Goal: Task Accomplishment & Management: Complete application form

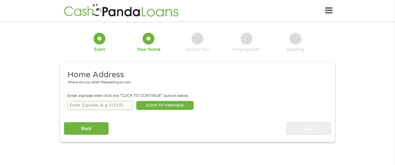
click at [92, 104] on input "number" at bounding box center [99, 105] width 65 height 9
type input "37204"
select select "[US_STATE]"
click at [153, 105] on button "CLICK TO CONTINUE" at bounding box center [164, 105] width 57 height 9
type input "37204"
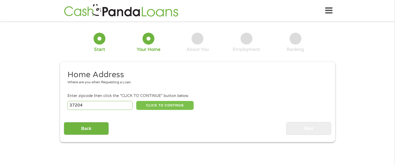
type input "[GEOGRAPHIC_DATA]"
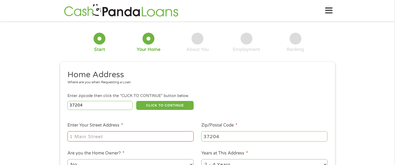
click at [110, 135] on input "Enter Your Street Address *" at bounding box center [130, 136] width 126 height 10
type input "[STREET_ADDRESS][PERSON_NAME]"
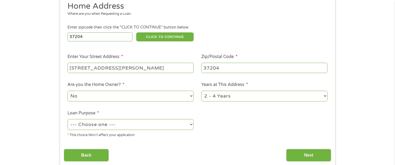
scroll to position [105, 0]
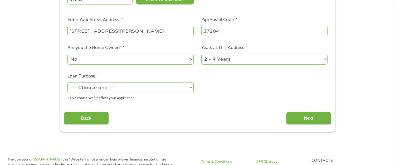
click at [191, 87] on select "--- Choose one --- Pay Bills Debt Consolidation Home Improvement Major Purchase…" at bounding box center [130, 87] width 126 height 11
select select "paybills"
click at [67, 83] on select "--- Choose one --- Pay Bills Debt Consolidation Home Improvement Major Purchase…" at bounding box center [130, 87] width 126 height 11
click at [312, 118] on input "Next" at bounding box center [308, 118] width 45 height 13
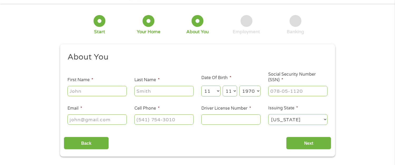
scroll to position [0, 0]
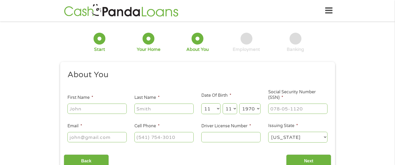
click at [106, 109] on input "First Name *" at bounding box center [96, 109] width 59 height 10
type input "[PERSON_NAME]"
type input "[EMAIL_ADDRESS][DOMAIN_NAME]"
type input "[PHONE_NUMBER]"
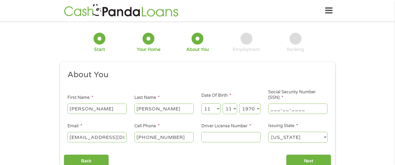
click at [315, 108] on input "___-__-____" at bounding box center [297, 109] width 59 height 10
type input "411-49-0737"
click at [215, 137] on input "Driver License Number *" at bounding box center [230, 137] width 59 height 10
drag, startPoint x: 215, startPoint y: 137, endPoint x: 210, endPoint y: 137, distance: 5.0
click at [210, 137] on input "Driver License Number *" at bounding box center [230, 137] width 59 height 10
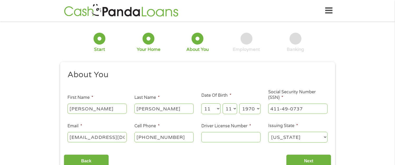
click at [326, 137] on select "[US_STATE] [US_STATE] [US_STATE] [US_STATE] [US_STATE] [US_STATE] [US_STATE] [U…" at bounding box center [297, 137] width 59 height 11
select select "[US_STATE]"
click at [268, 132] on select "[US_STATE] [US_STATE] [US_STATE] [US_STATE] [US_STATE] [US_STATE] [US_STATE] [U…" at bounding box center [297, 137] width 59 height 11
click at [232, 138] on input "Driver License Number *" at bounding box center [230, 137] width 59 height 10
type input "R225437704110"
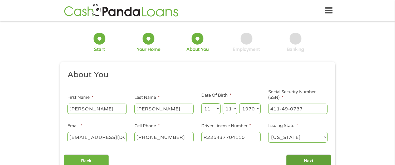
click at [302, 159] on input "Next" at bounding box center [308, 160] width 45 height 13
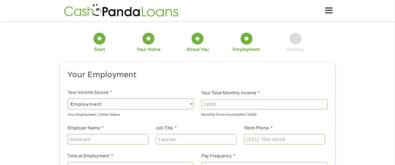
scroll to position [2, 2]
drag, startPoint x: 221, startPoint y: 101, endPoint x: 257, endPoint y: 103, distance: 36.4
click at [257, 103] on input "Your Total Monthly Income *" at bounding box center [264, 104] width 126 height 10
click at [324, 104] on input "1000" at bounding box center [264, 104] width 126 height 10
click at [324, 102] on input "1001" at bounding box center [264, 104] width 126 height 10
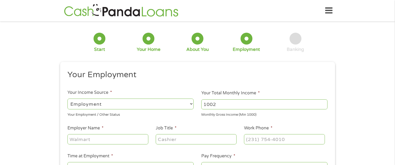
click at [324, 102] on input "1002" at bounding box center [264, 104] width 126 height 10
drag, startPoint x: 324, startPoint y: 102, endPoint x: 235, endPoint y: 104, distance: 88.8
click at [235, 104] on input "1160" at bounding box center [264, 104] width 126 height 10
drag, startPoint x: 220, startPoint y: 104, endPoint x: 183, endPoint y: 104, distance: 37.4
click at [183, 104] on ul "Your Employment Your Income Source * --- Choose one --- Employment [DEMOGRAPHIC…" at bounding box center [198, 138] width 268 height 137
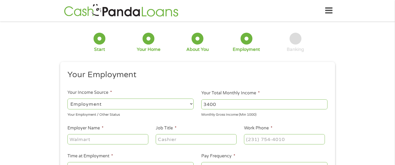
type input "3400"
click at [103, 138] on input "Employer Name *" at bounding box center [107, 139] width 81 height 10
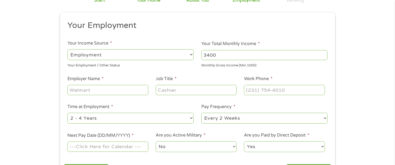
scroll to position [53, 0]
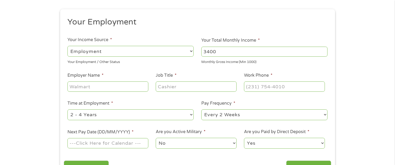
click at [99, 86] on input "Employer Name *" at bounding box center [107, 86] width 81 height 10
drag, startPoint x: 99, startPoint y: 86, endPoint x: 41, endPoint y: 87, distance: 58.0
click at [44, 87] on div "1 Start 2 Your Home 3 About You 4 Employment 5 Banking 6 This field is hidden w…" at bounding box center [197, 76] width 395 height 208
type input "Web biz inc."
drag, startPoint x: 191, startPoint y: 86, endPoint x: 130, endPoint y: 89, distance: 61.5
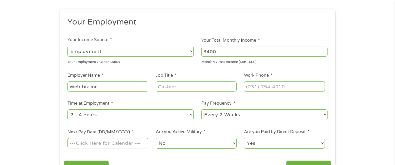
click at [130, 89] on ul "Your Employment Your Income Source * --- Choose one --- Employment [DEMOGRAPHIC…" at bounding box center [198, 85] width 268 height 137
type input "analyst"
click at [301, 88] on input "(___) ___-____" at bounding box center [284, 86] width 81 height 10
type input "[PHONE_NUMBER]"
click at [191, 113] on select "--- Choose one --- 1 Year or less 1 - 2 Years 2 - 4 Years Over 4 Years" at bounding box center [130, 114] width 126 height 11
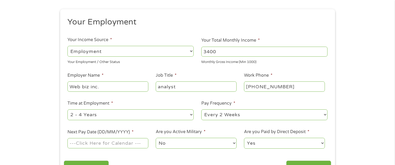
select select "60months"
click at [67, 110] on select "--- Choose one --- 1 Year or less 1 - 2 Years 2 - 4 Years Over 4 Years" at bounding box center [130, 114] width 126 height 11
click at [325, 114] on select "--- Choose one --- Every 2 Weeks Every Week Monthly Semi-Monthly" at bounding box center [264, 114] width 126 height 11
select select "monthly"
click at [201, 110] on select "--- Choose one --- Every 2 Weeks Every Week Monthly Semi-Monthly" at bounding box center [264, 114] width 126 height 11
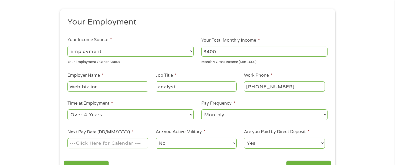
click at [141, 144] on input "Next Pay Date (DD/MM/YYYY) *" at bounding box center [107, 143] width 81 height 10
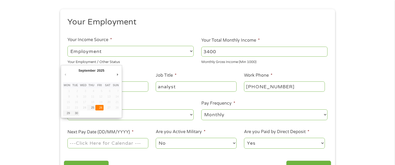
type input "[DATE]"
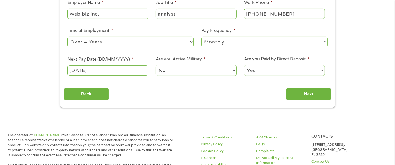
scroll to position [132, 0]
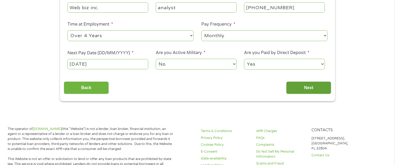
click at [317, 87] on input "Next" at bounding box center [308, 87] width 45 height 13
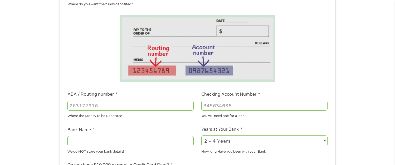
scroll to position [79, 0]
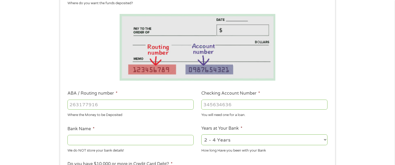
click at [114, 104] on input "ABA / Routing number *" at bounding box center [130, 105] width 126 height 10
type input "9"
type input "064003768"
type input "[PERSON_NAME] FARGO BANK"
type input "064003768"
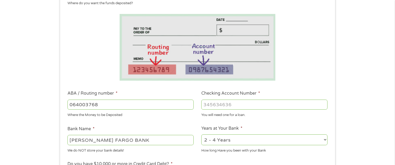
click at [239, 104] on input "Checking Account Number *" at bounding box center [264, 105] width 126 height 10
type input "9820164417"
click at [326, 139] on select "2 - 4 Years 6 - 12 Months 1 - 2 Years Over 4 Years" at bounding box center [264, 139] width 126 height 11
click at [201, 135] on select "2 - 4 Years 6 - 12 Months 1 - 2 Years Over 4 Years" at bounding box center [264, 139] width 126 height 11
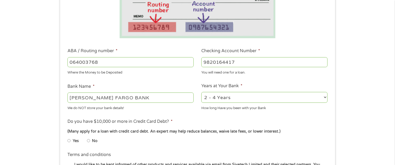
scroll to position [132, 0]
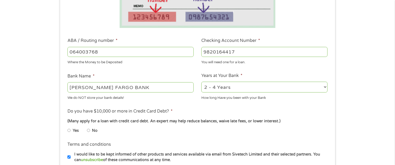
click at [88, 130] on input "No" at bounding box center [88, 130] width 3 height 8
radio input "true"
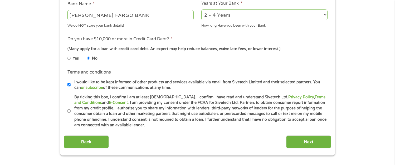
scroll to position [211, 0]
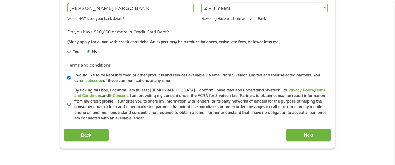
click at [69, 104] on input "By ticking this box, I confirm I am at least [DEMOGRAPHIC_DATA]. I confirm I ha…" at bounding box center [68, 104] width 3 height 8
checkbox input "true"
click at [312, 135] on input "Next" at bounding box center [308, 135] width 45 height 13
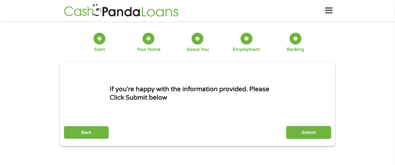
scroll to position [0, 0]
click at [301, 131] on input "Submit" at bounding box center [308, 132] width 45 height 13
